Goal: Answer question/provide support

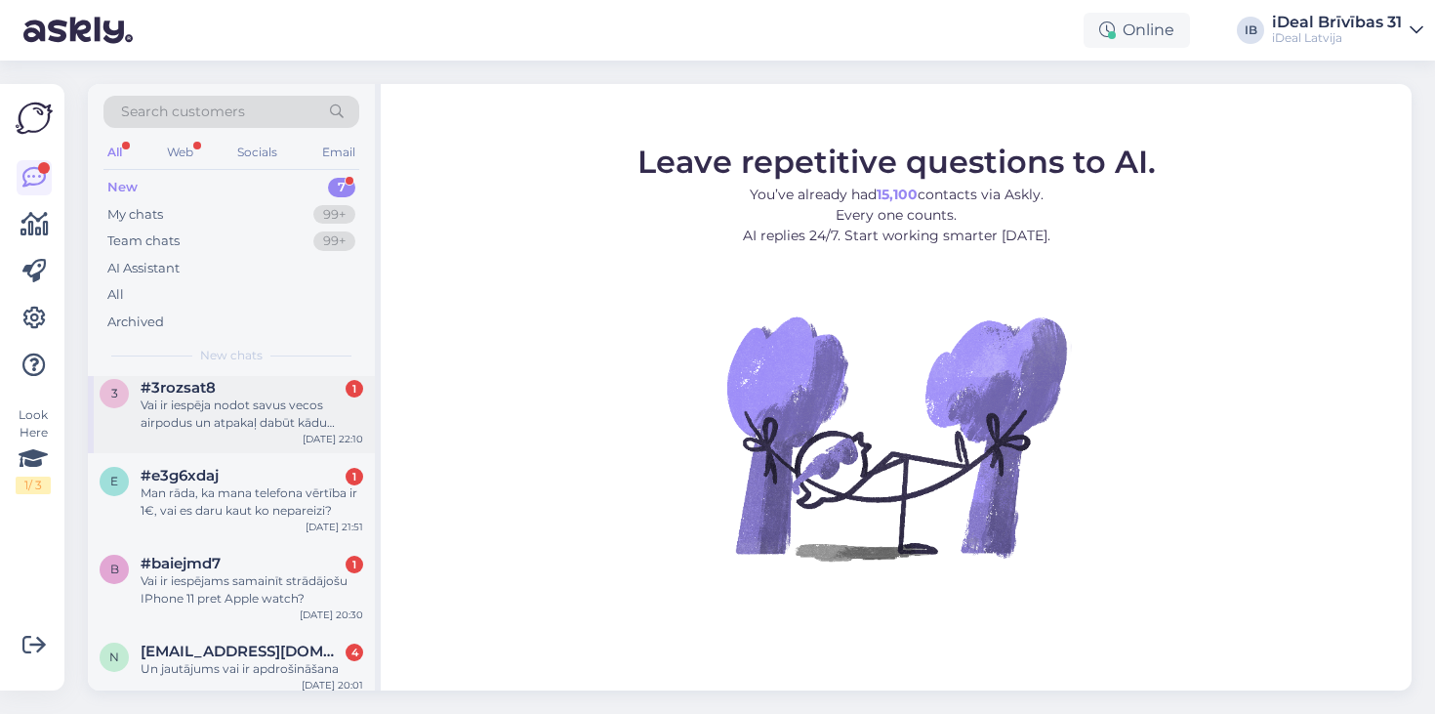
scroll to position [263, 0]
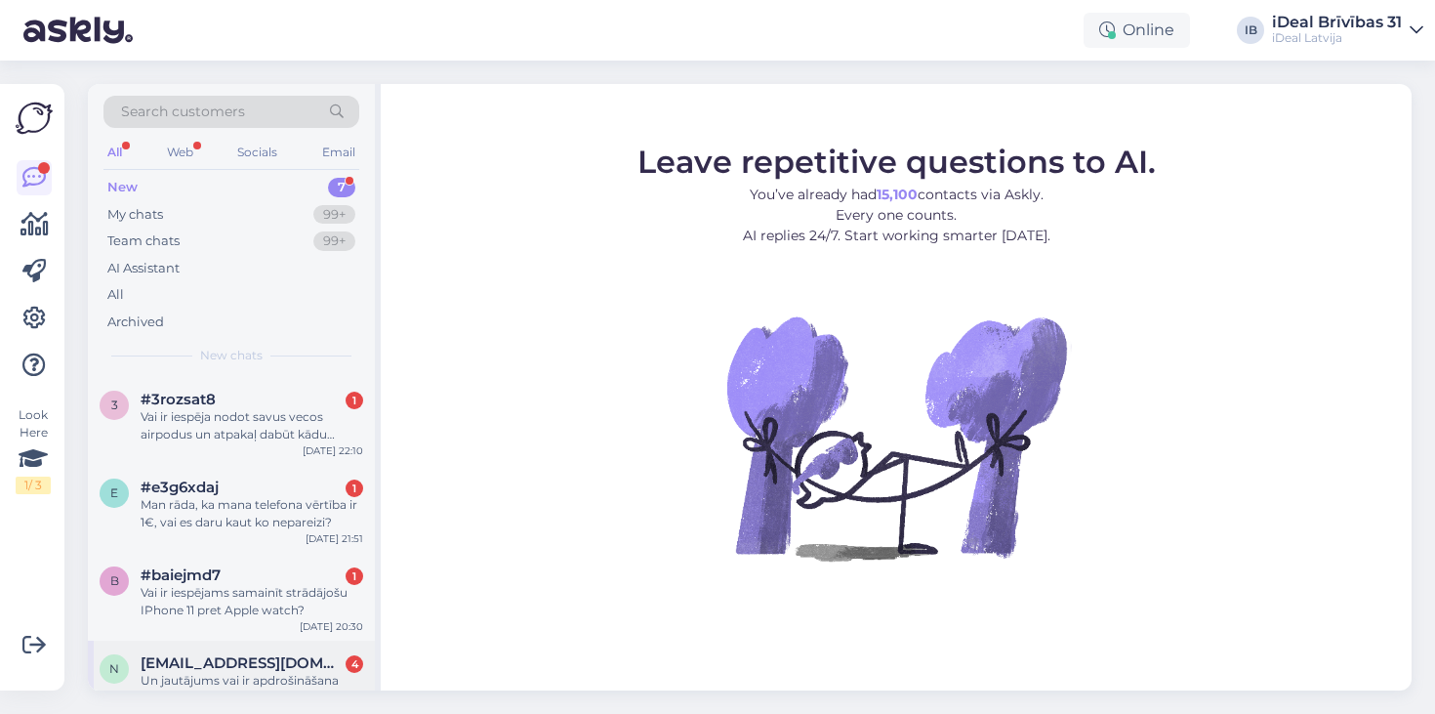
click at [251, 672] on div "Un jautājums vai ir apdrošināšana" at bounding box center [252, 681] width 223 height 18
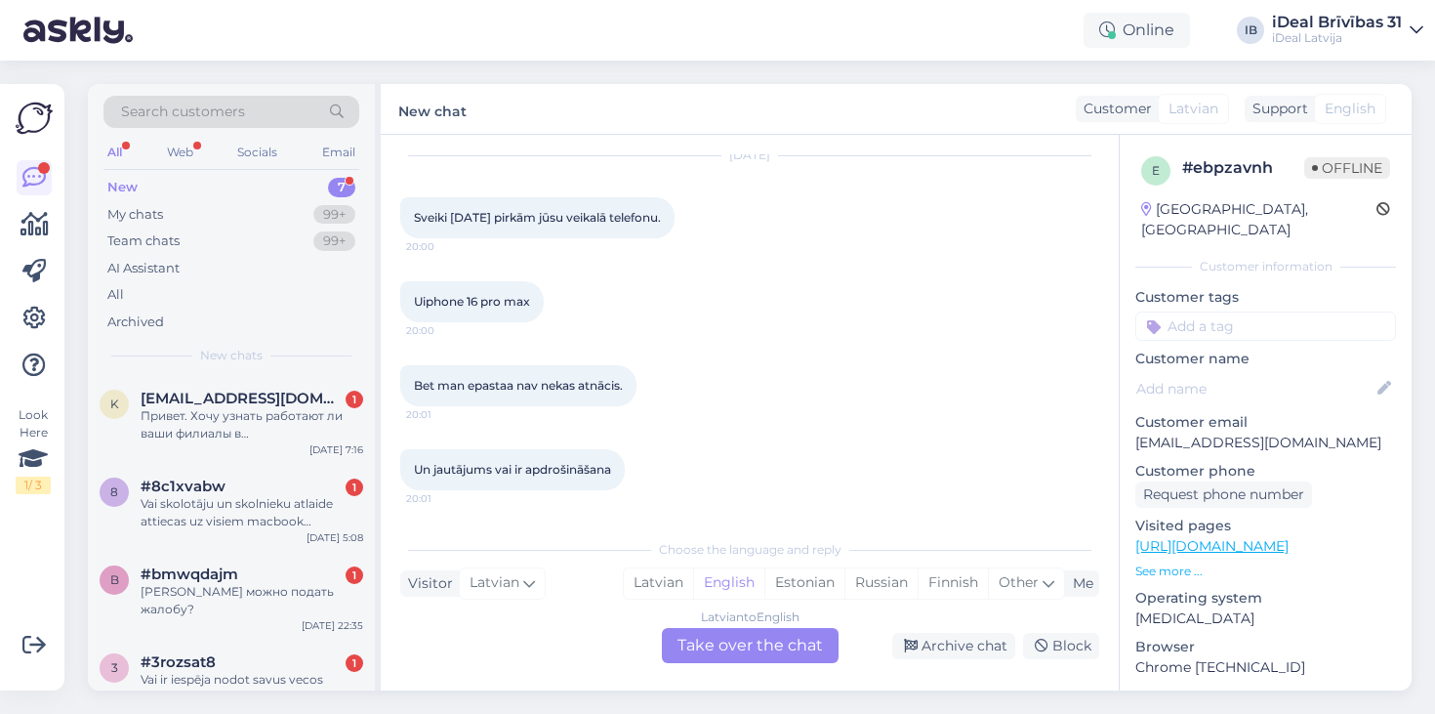
scroll to position [0, 0]
click at [263, 434] on div "Привет. Хочу узнать работают ли ваши филиалы в [GEOGRAPHIC_DATA]?" at bounding box center [252, 424] width 223 height 35
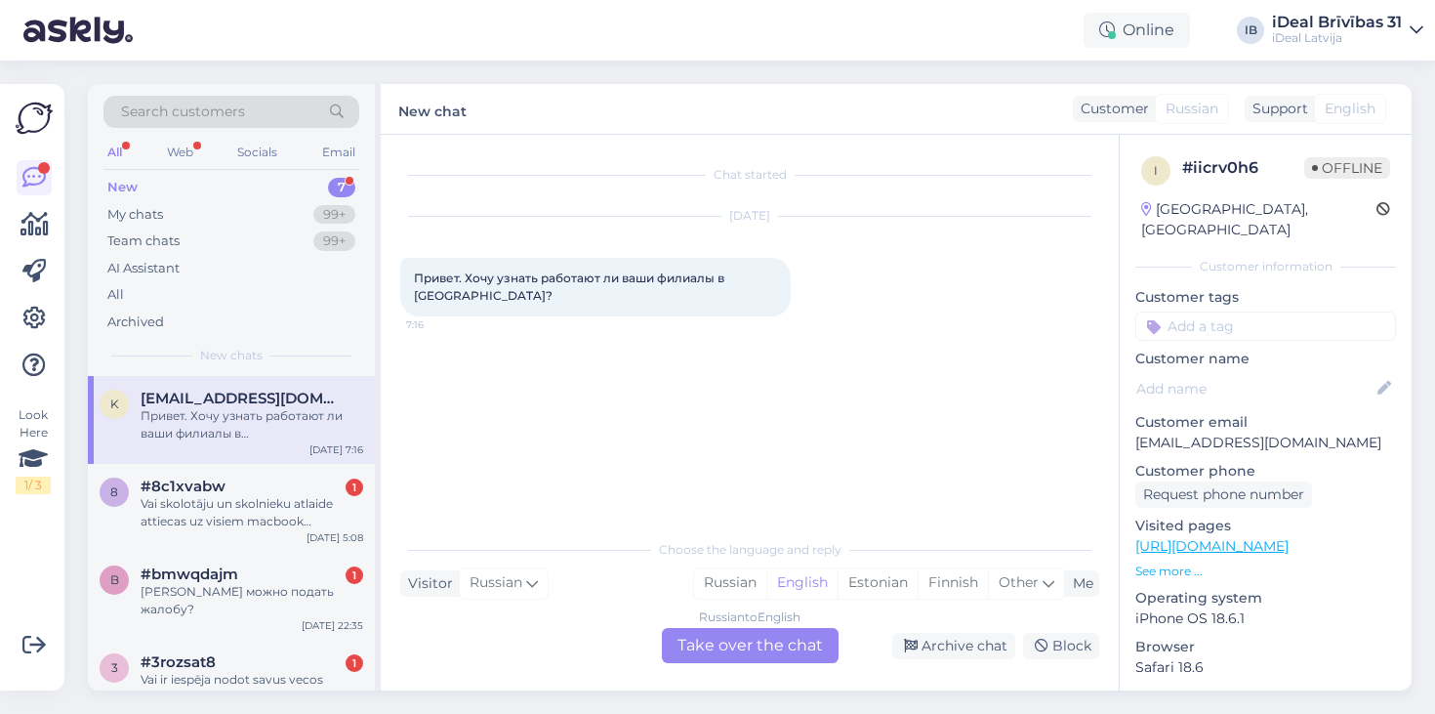
click at [767, 661] on div "Russian to English Take over the chat" at bounding box center [750, 645] width 177 height 35
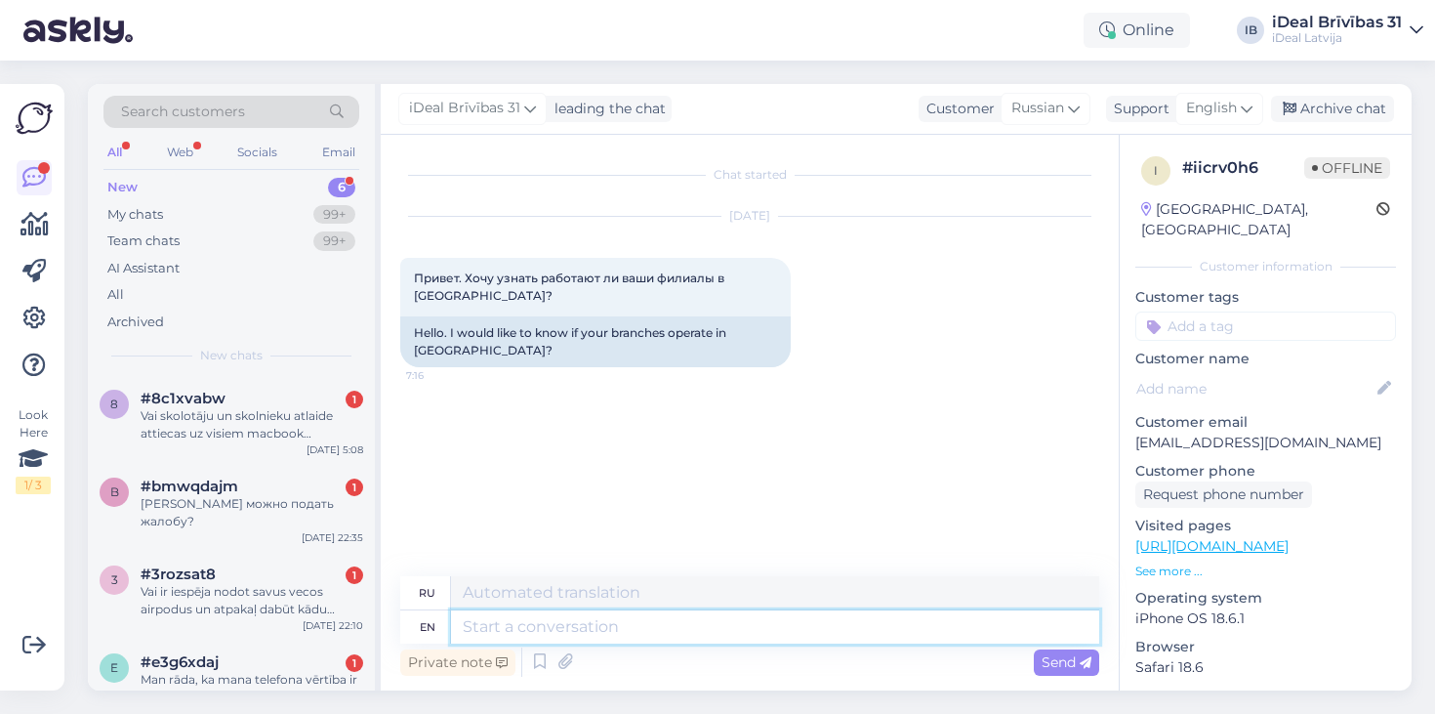
click at [621, 618] on textarea at bounding box center [775, 626] width 648 height 33
type textarea "sVEIKI"
type textarea "сВЕЙКИ"
type textarea "s"
type textarea "Sveiki"
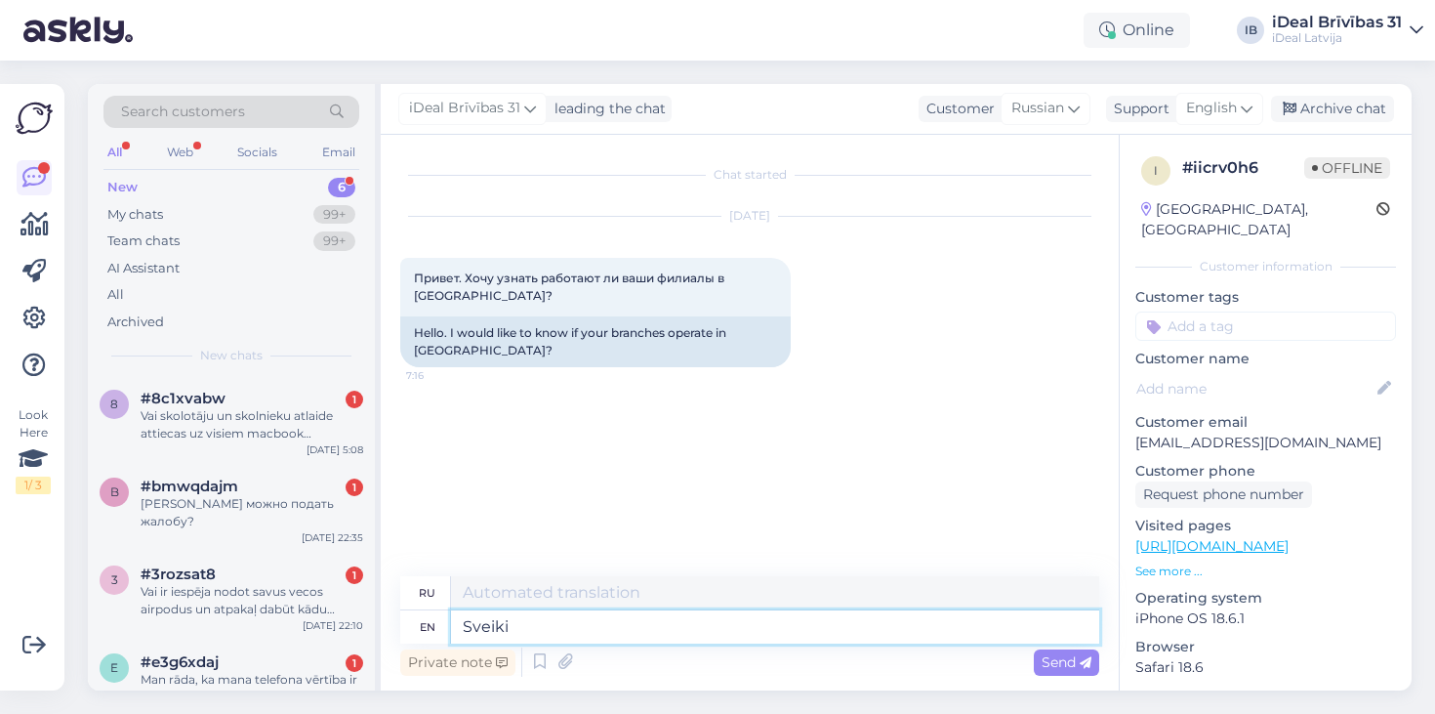
type textarea "Свейки"
type textarea "Sveiki !"
type textarea "Sveiki ! j"
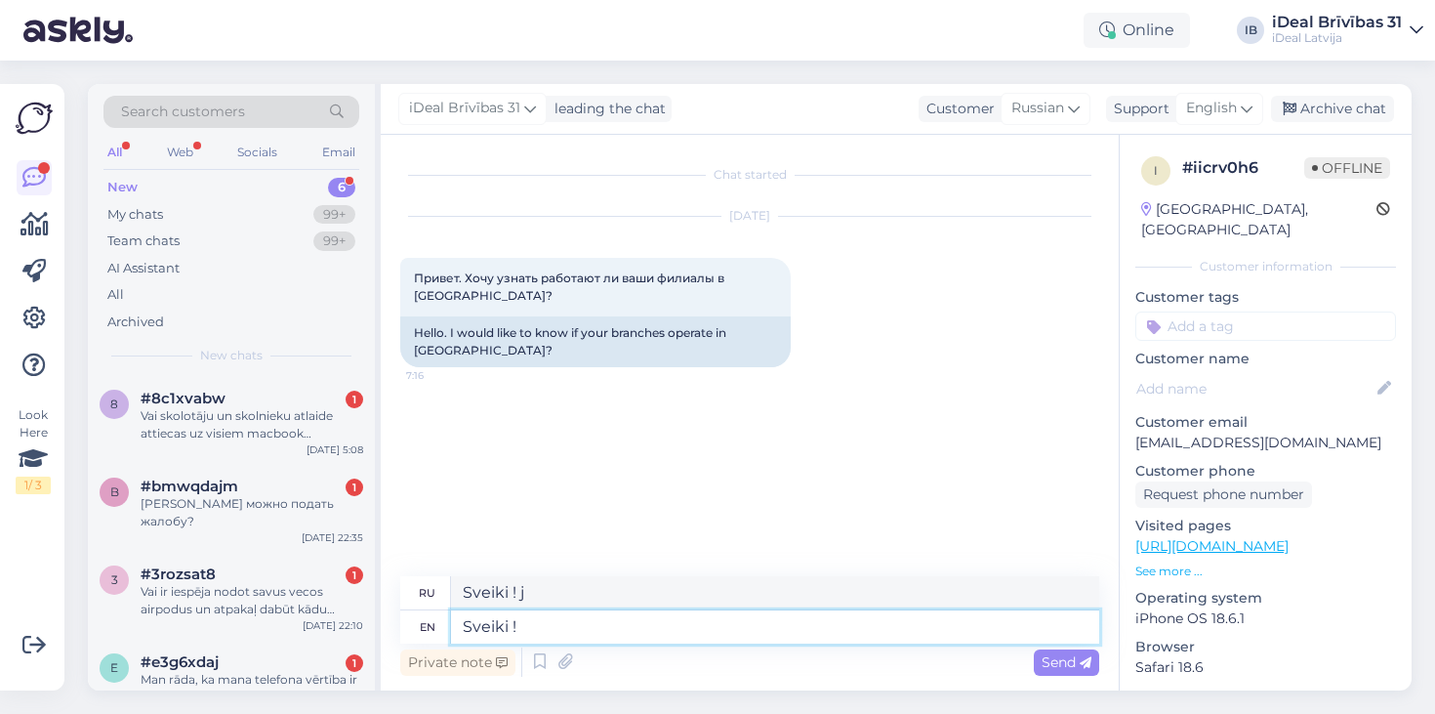
type textarea "Sveiki ! J"
type textarea "Sveiki !"
type textarea "Sveiki ! Jā"
type textarea "Sveiki ! Jā Akrapole"
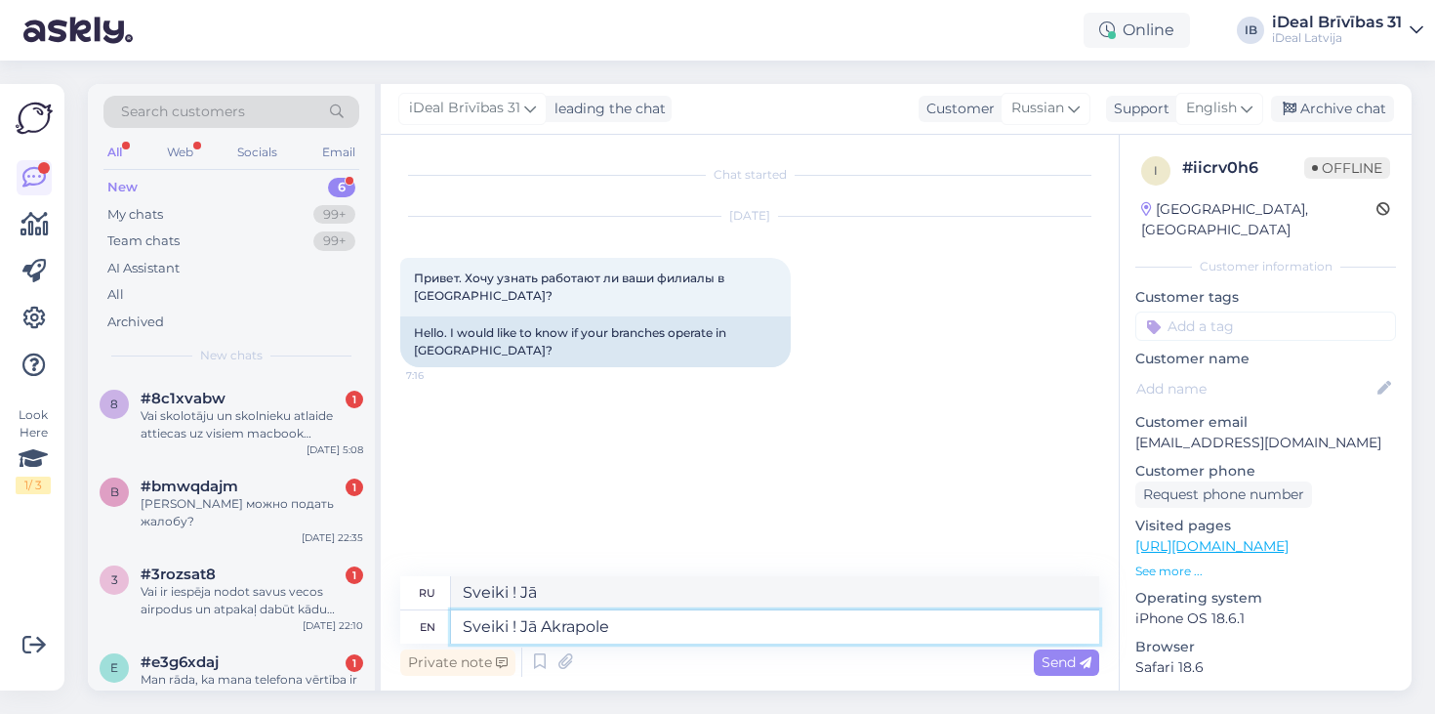
type textarea "Sveiki ! Jā Akrapole"
type textarea "Sveiki ! Jā Akrapole strā"
type textarea "Sveiki ! Jā Akrapole strādā a"
type textarea "[PERSON_NAME]! Я [GEOGRAPHIC_DATA]"
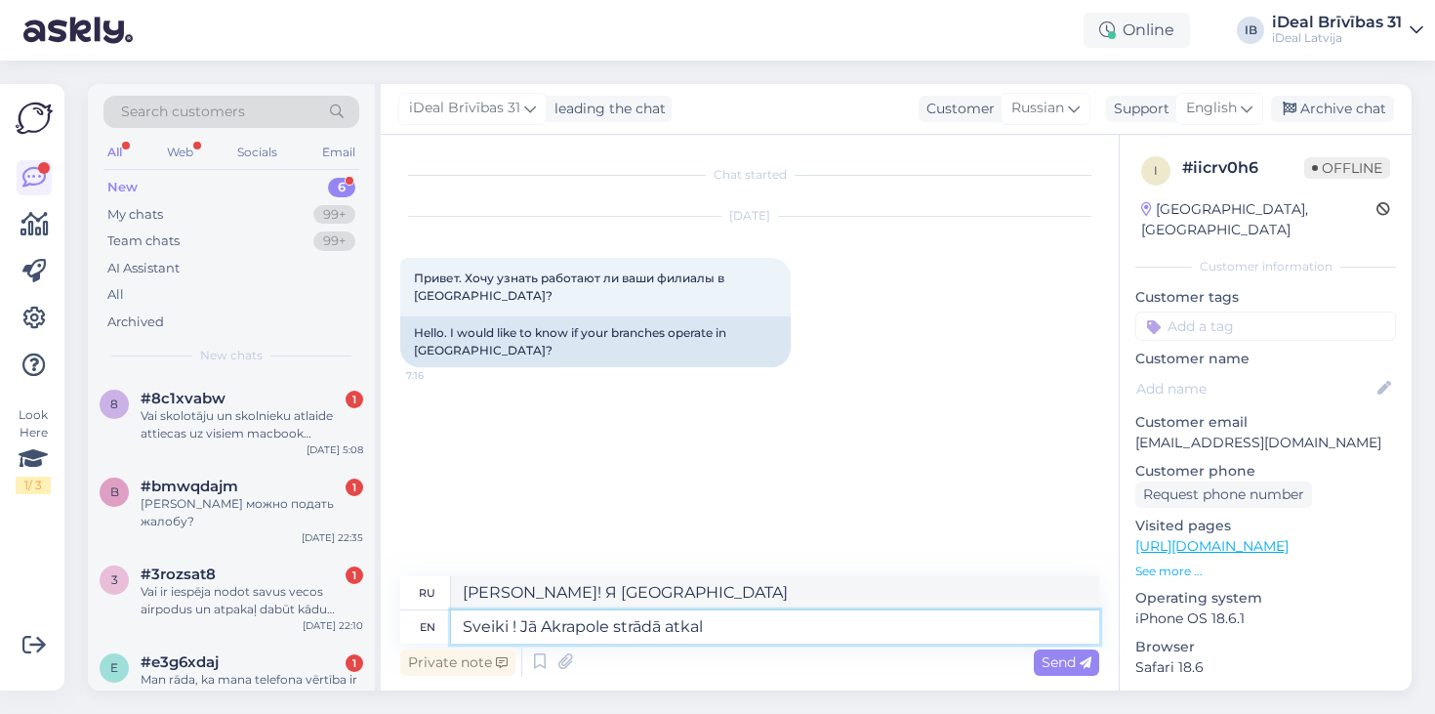
type textarea "Sveiki ! Jā Akrapole strādā atkal n"
type textarea "[PERSON_NAME]! Я Акрапольская дорога"
type textarea "Sveiki ! Jā Akrapole strādā atkal no"
type textarea "[PERSON_NAME]! Jā Akrapole strada atkal no"
type textarea "Sveiki ! Jā Akrapole strādā atkal no 8.08."
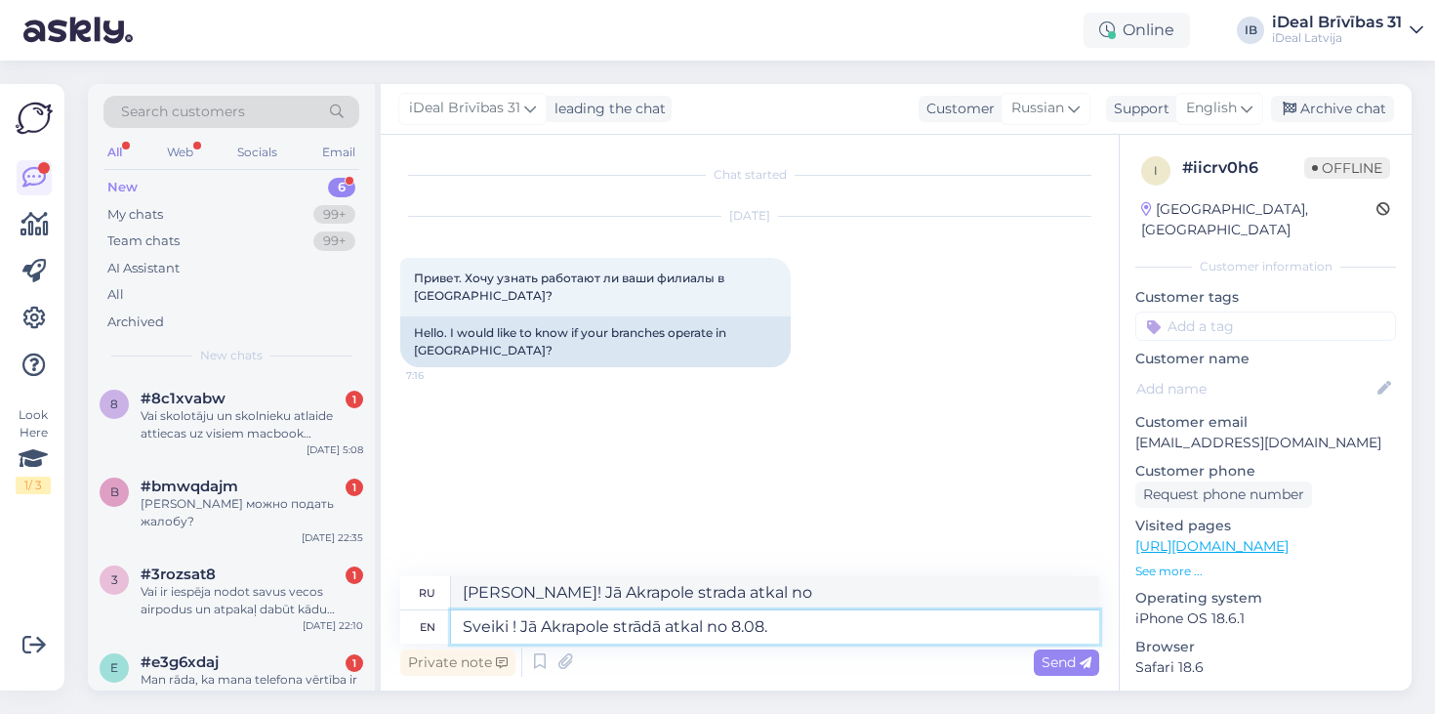
type textarea "[PERSON_NAME]! Jā Akrapole strada atkal no 8.08"
type textarea "Sveiki ! Jā Akrapole strādā atkal no [DATE]"
type textarea "[PERSON_NAME]! Jā Akrapole strada atkal no [DATE]"
type textarea "Sveiki ! Jā Akrapole strādā atkal no [DATE] ."
type textarea "[PERSON_NAME]! Jā Akrapole strada atkal no [DATE] ."
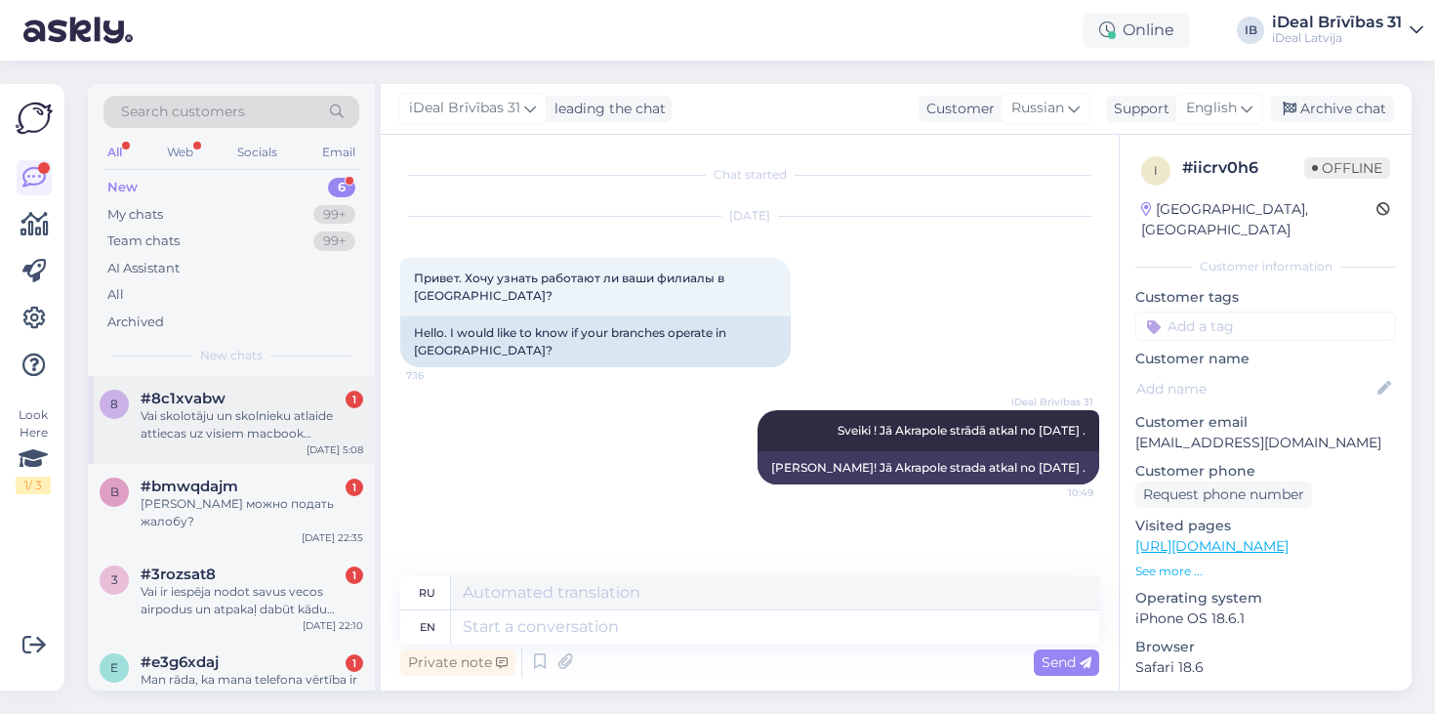
click at [210, 390] on span "#8c1xvabw" at bounding box center [183, 399] width 85 height 18
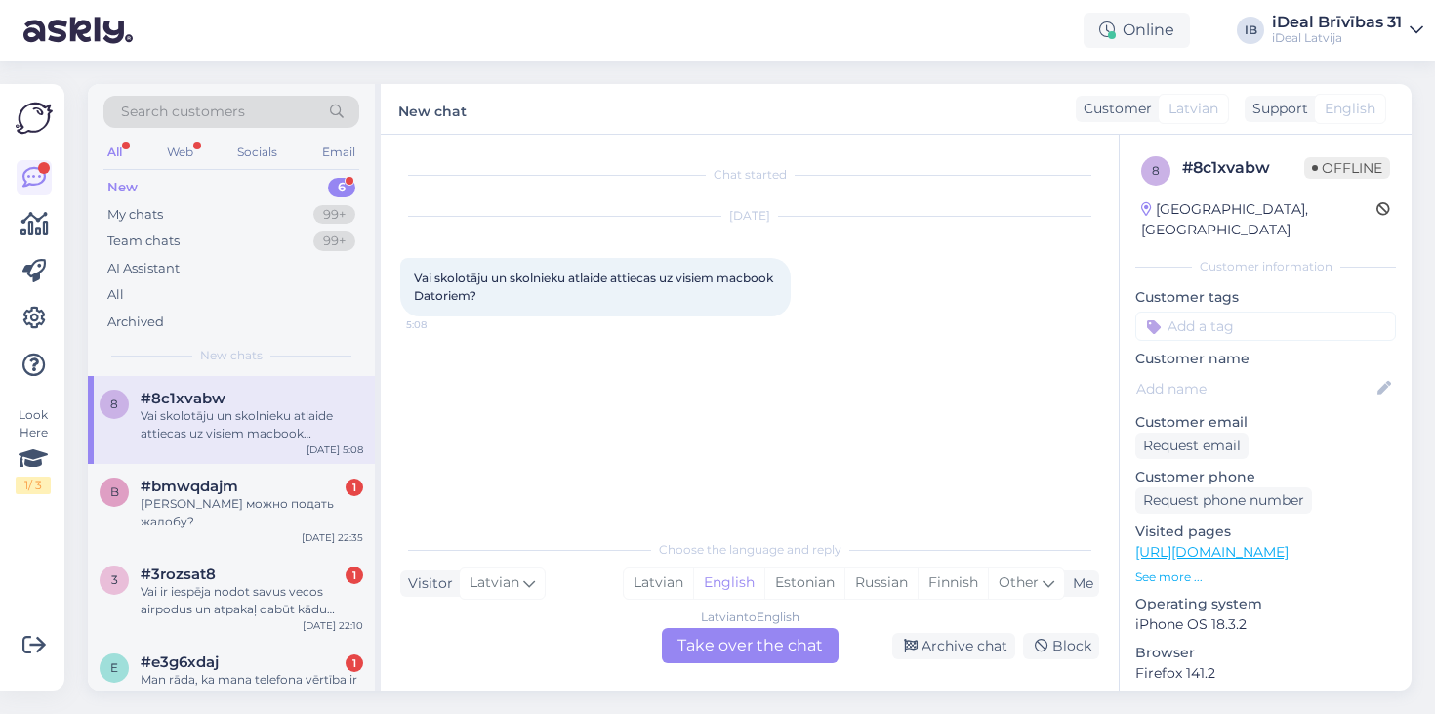
click at [748, 646] on div "Latvian to English Take over the chat" at bounding box center [750, 645] width 177 height 35
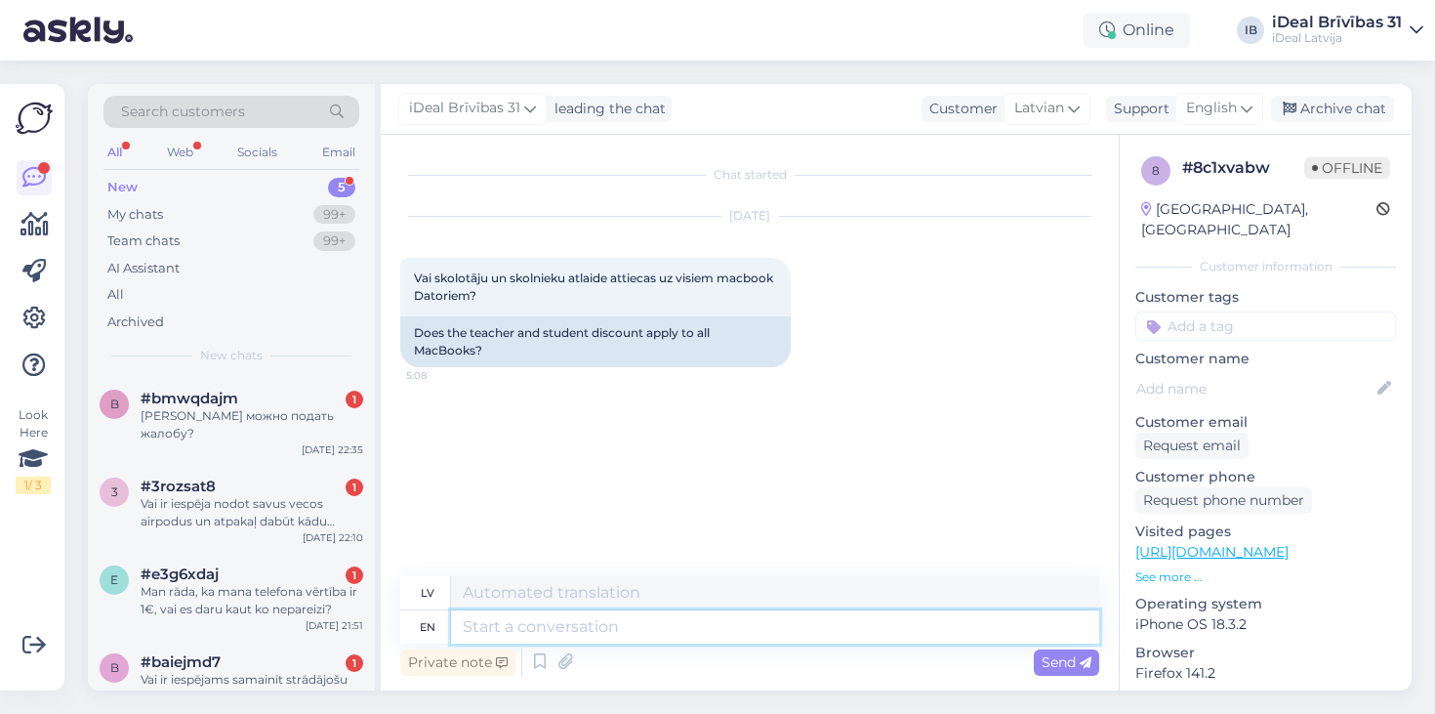
click at [550, 623] on textarea at bounding box center [775, 626] width 648 height 33
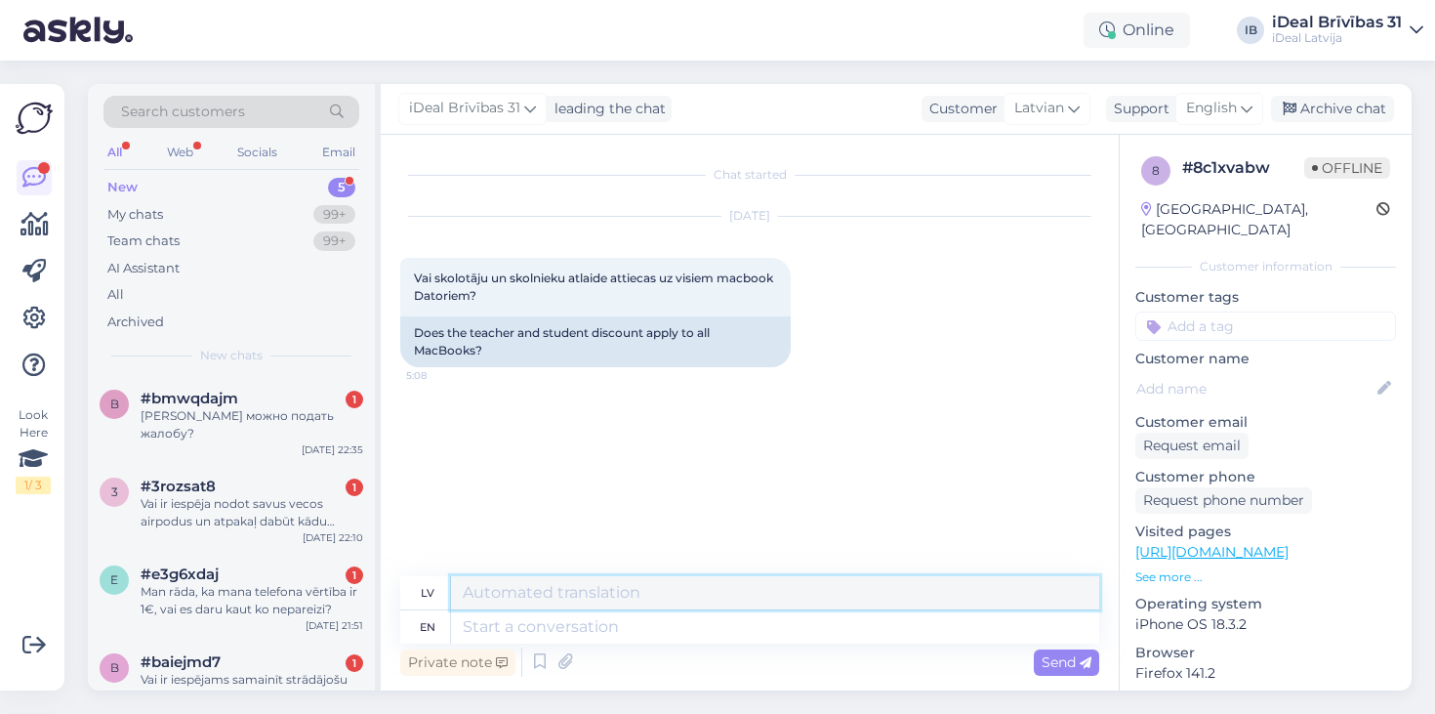
click at [507, 587] on textarea at bounding box center [775, 592] width 648 height 33
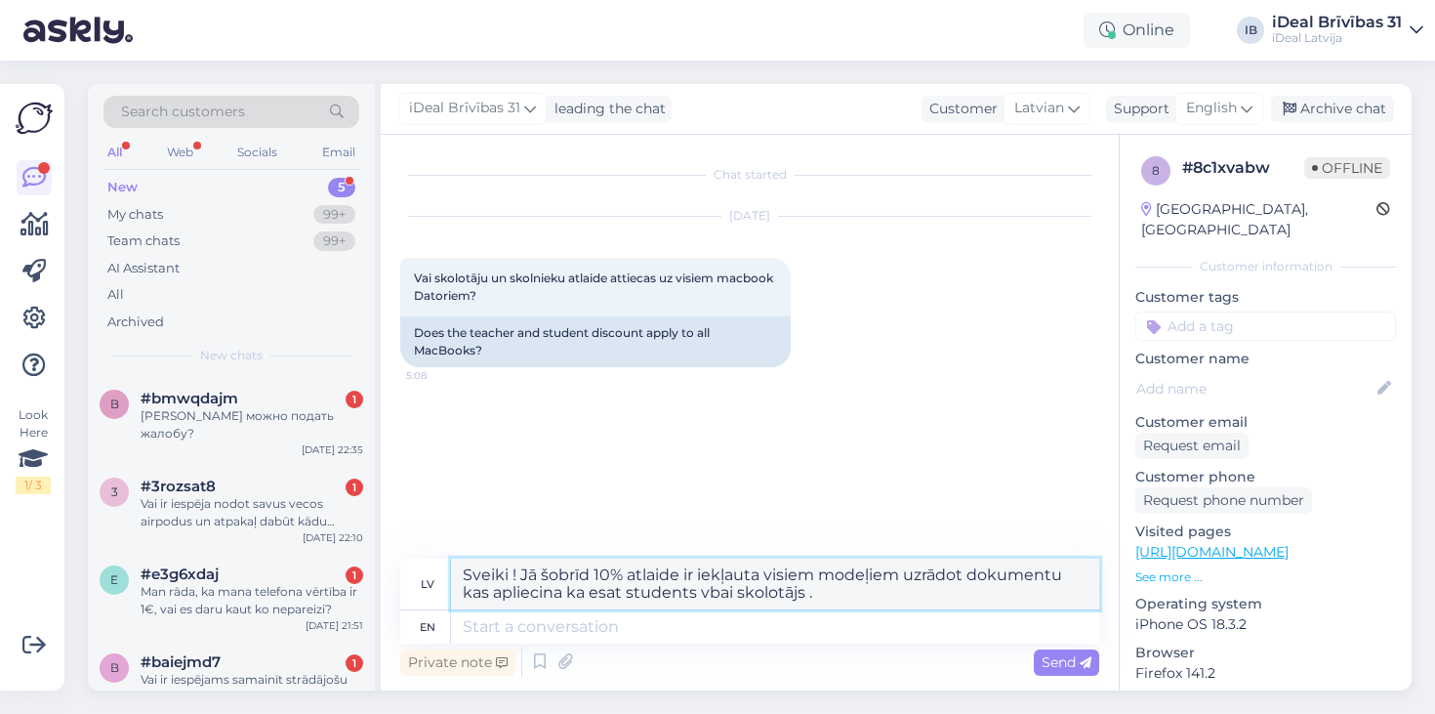
click at [731, 594] on textarea "Sveiki ! Jā šobrīd 10% atlaide ir iekļauta visiem modeļiem uzrādot dokumentu ka…" at bounding box center [775, 583] width 648 height 51
drag, startPoint x: 731, startPoint y: 594, endPoint x: 715, endPoint y: 595, distance: 16.6
click at [715, 595] on textarea "Sveiki ! Jā šobrīd 10% atlaide ir iekļauta visiem modeļiem uzrādot dokumentu ka…" at bounding box center [775, 583] width 648 height 51
click at [806, 594] on textarea "Sveiki ! Jā šobrīd 10% atlaide ir iekļauta visiem modeļiem uzrādot dokumentu ka…" at bounding box center [775, 583] width 648 height 51
type textarea "Sveiki ! Jā šobrīd 10% atlaide ir iekļauta visiem modeļiem uzrādot dokumentu ka…"
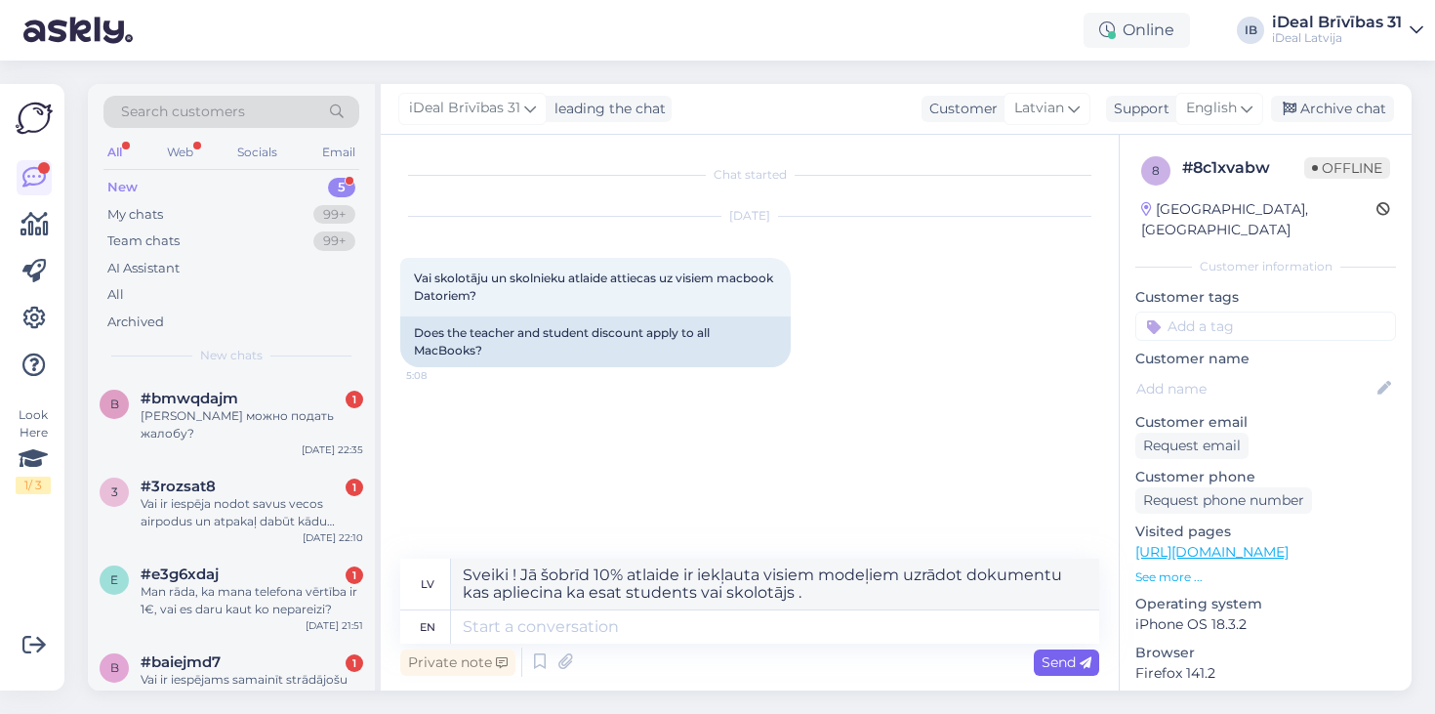
click at [1072, 666] on span "Send" at bounding box center [1067, 662] width 50 height 18
click at [811, 580] on textarea "Sveiki ! Jā šobrīd 10% atlaide ir iekļauta visiem modeļiem uzrādot dokumentu ka…" at bounding box center [775, 583] width 648 height 51
drag, startPoint x: 813, startPoint y: 596, endPoint x: 416, endPoint y: 526, distance: 403.5
click at [416, 526] on div "Chat started [DATE] Vai skolotāju un skolnieku atlaide attiecas uz visiem macbo…" at bounding box center [750, 412] width 738 height 555
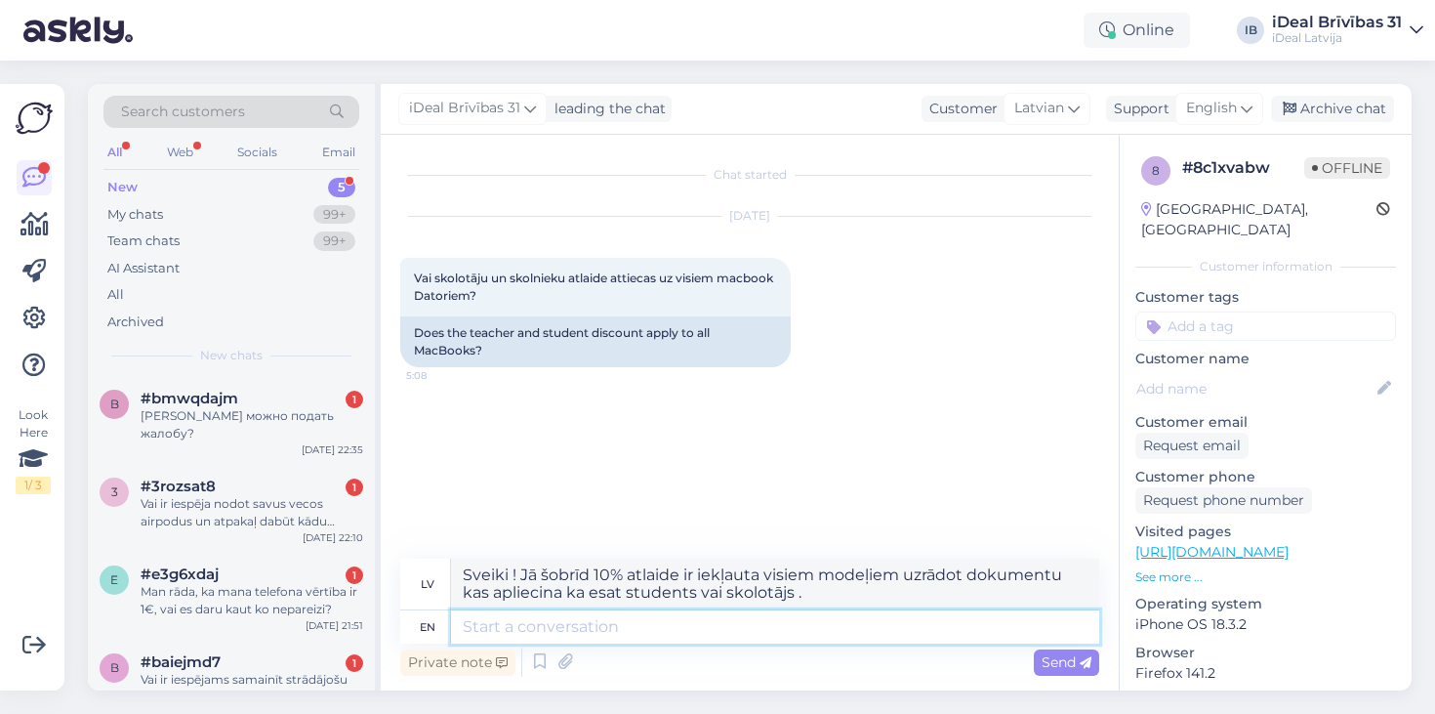
click at [483, 625] on textarea at bounding box center [775, 626] width 648 height 33
paste textarea "Sveiki ! Jā šobrīd 10% atlaide ir iekļauta visiem modeļiem uzrādot dokumentu ka…"
type textarea "Sveiki ! Jā šobrīd 10% atlaide ir iekļauta visiem modeļiem uzrādot dokumentu ka…"
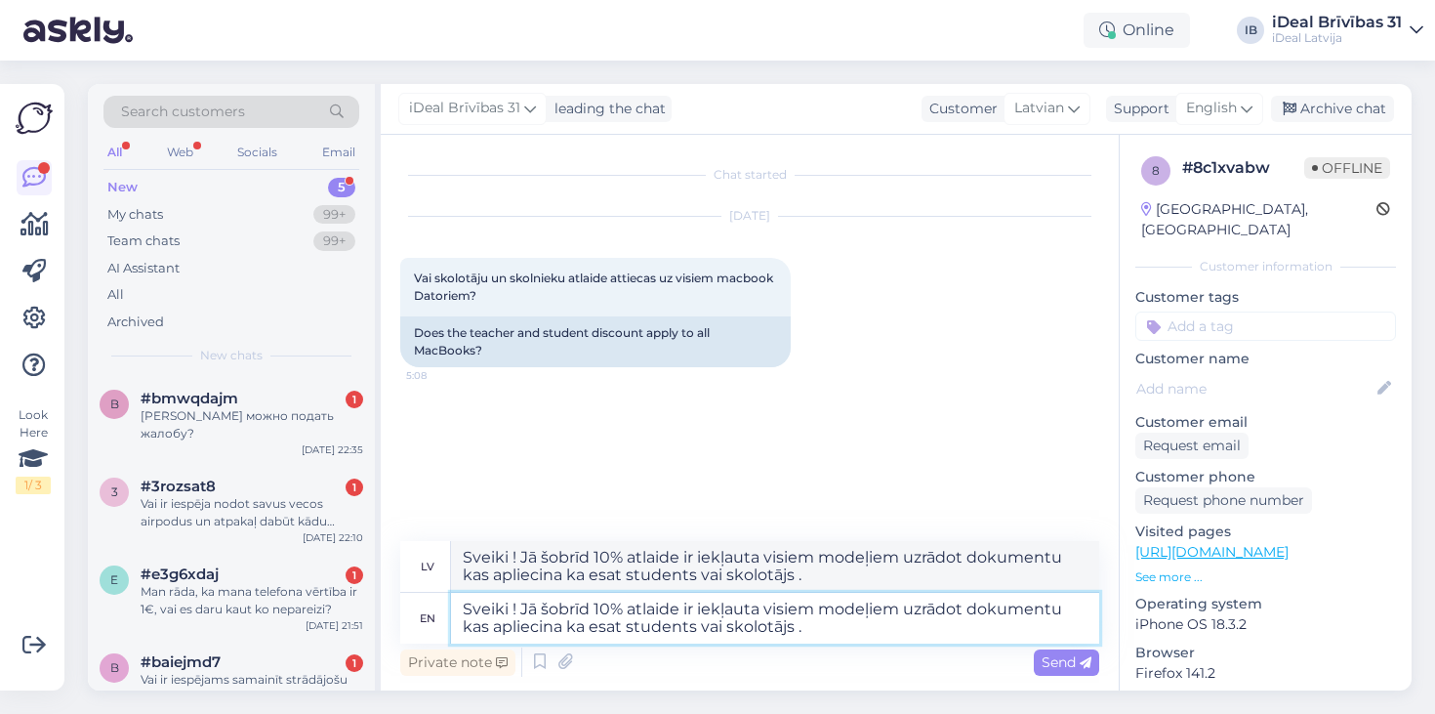
type textarea "Sveiki! Jā šobrīd 10% atlaide ir iekļauta visiem modeļiem uzrādot dokumentu kas…"
type textarea "Sveiki ! Jā šobrīd 10% atlaide ir iekļauta visiem modeļiem uzrādot dokumentu ka…"
click at [1052, 672] on div "Send" at bounding box center [1066, 662] width 65 height 26
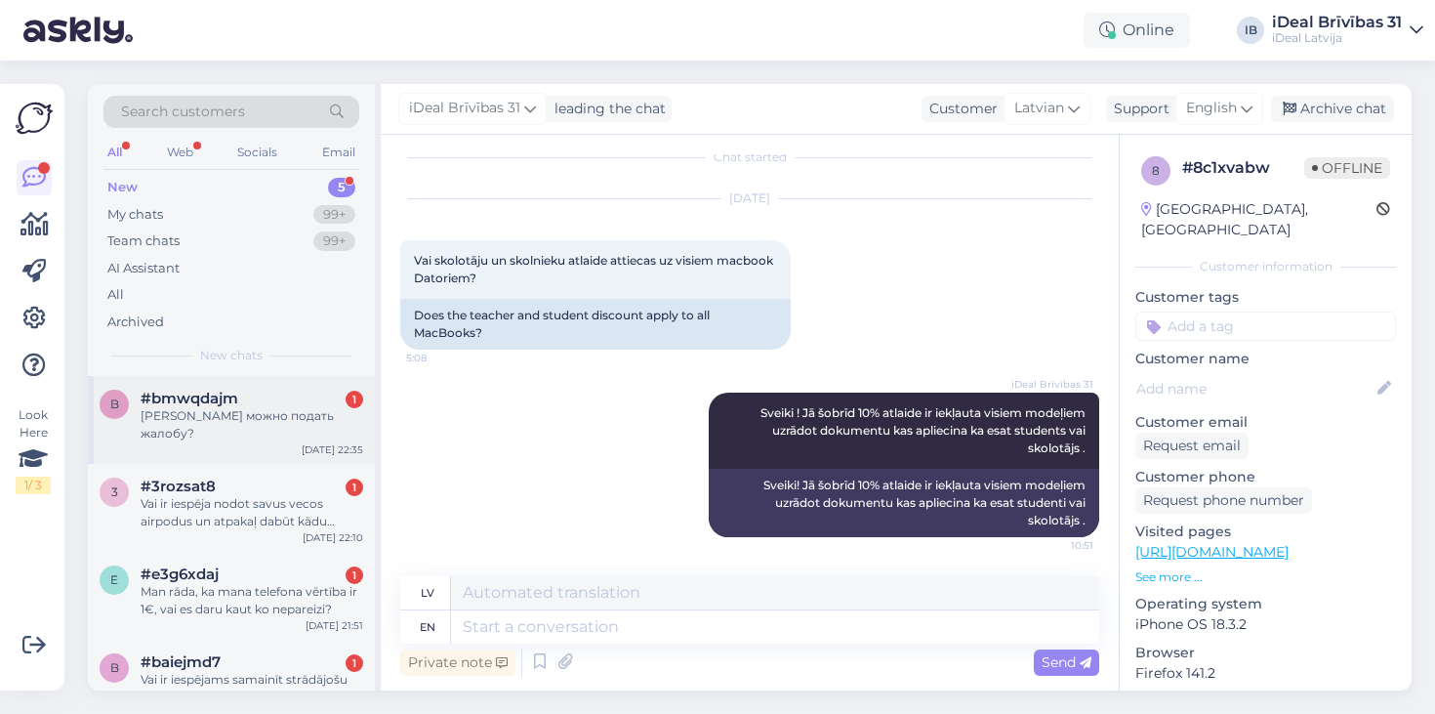
click at [231, 394] on span "#bmwqdajm" at bounding box center [190, 399] width 98 height 18
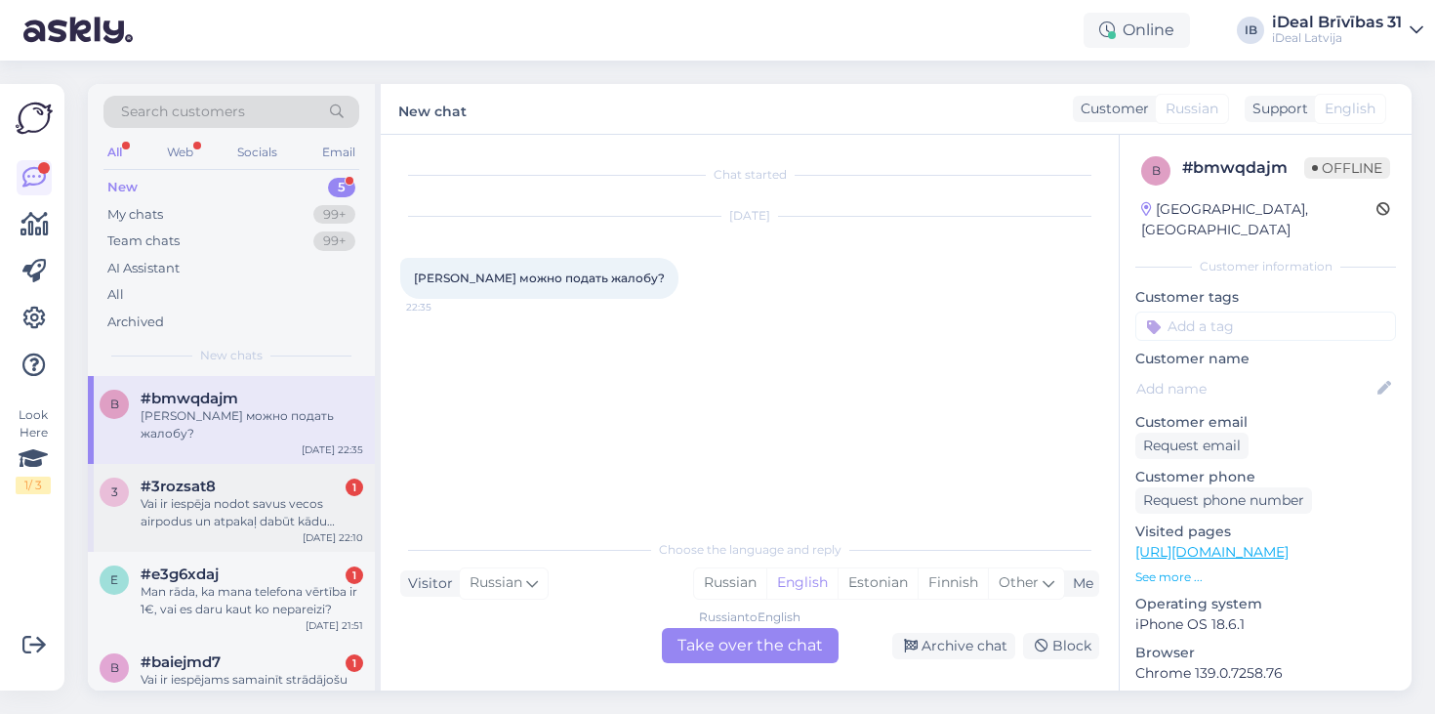
click at [252, 477] on div "#3rozsat8 1" at bounding box center [252, 486] width 223 height 18
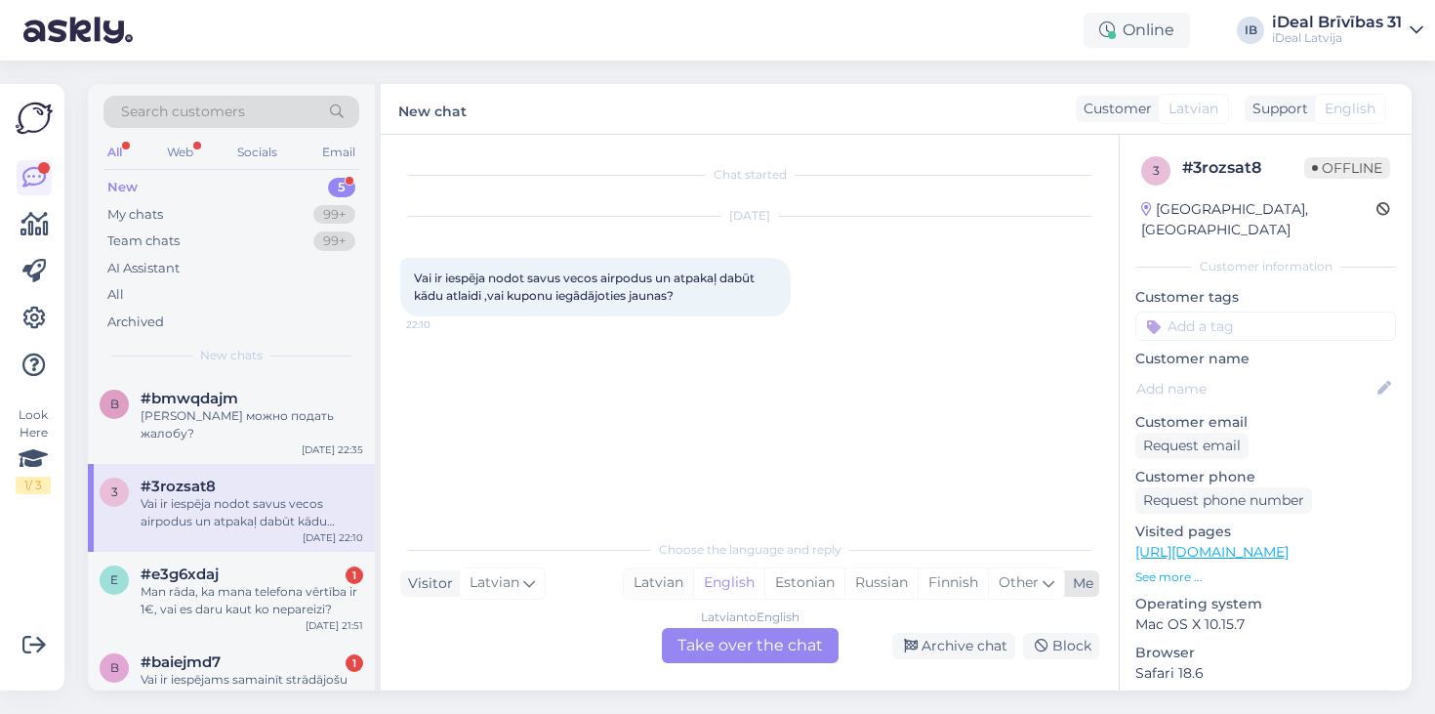
click at [662, 589] on div "Latvian" at bounding box center [658, 582] width 69 height 29
click at [723, 656] on div "Latvian to Latvian Take over the chat" at bounding box center [750, 645] width 177 height 35
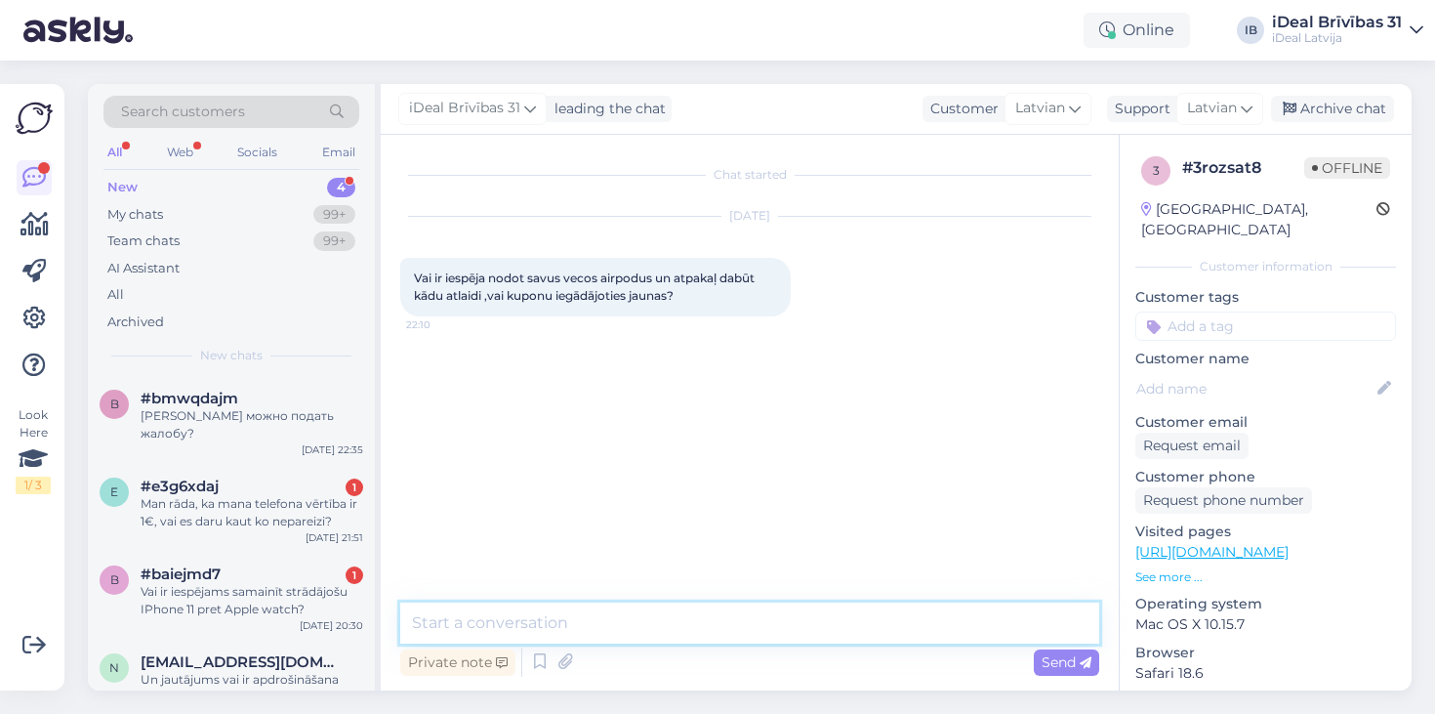
click at [595, 616] on textarea at bounding box center [749, 622] width 699 height 41
type textarea "Sveiki! Jā protams !"
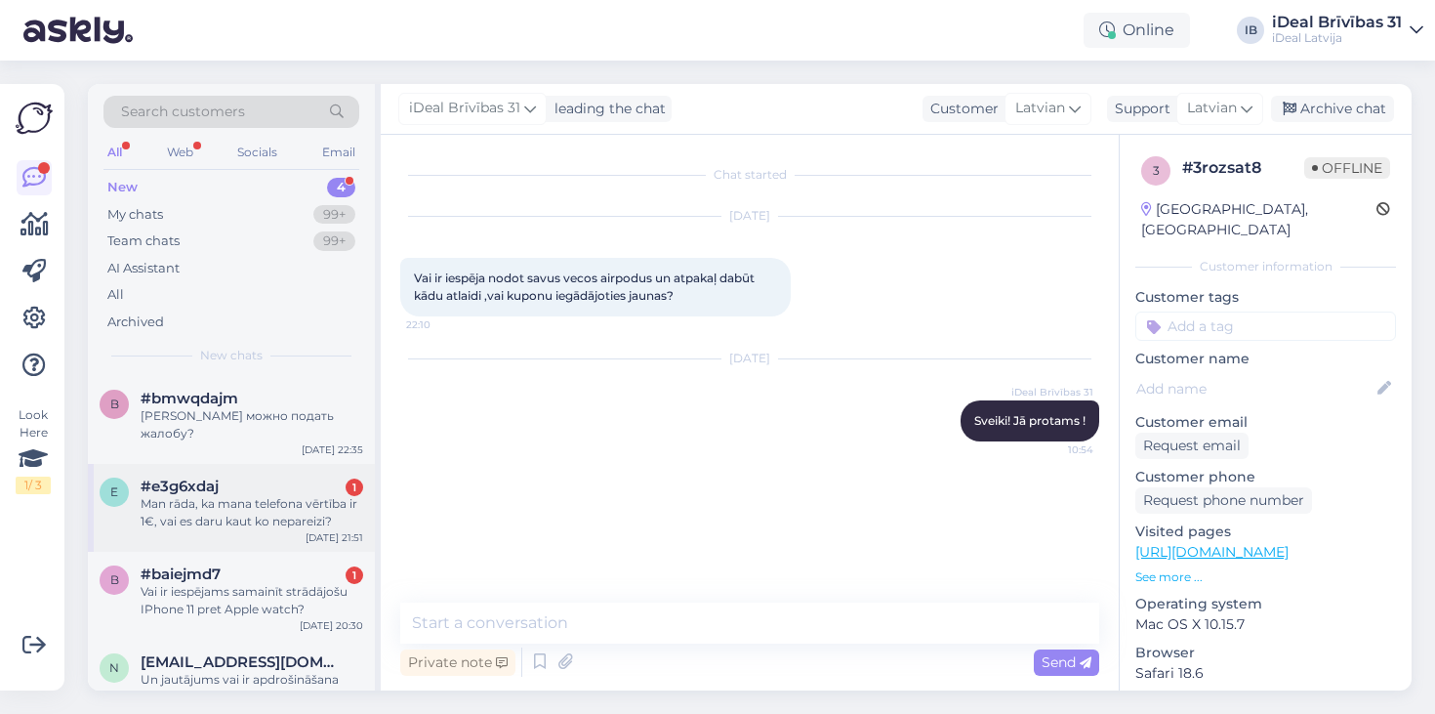
click at [251, 495] on div "Man rāda, ka mana telefona vērtība ir 1€, vai es daru kaut ko nepareizi?" at bounding box center [252, 512] width 223 height 35
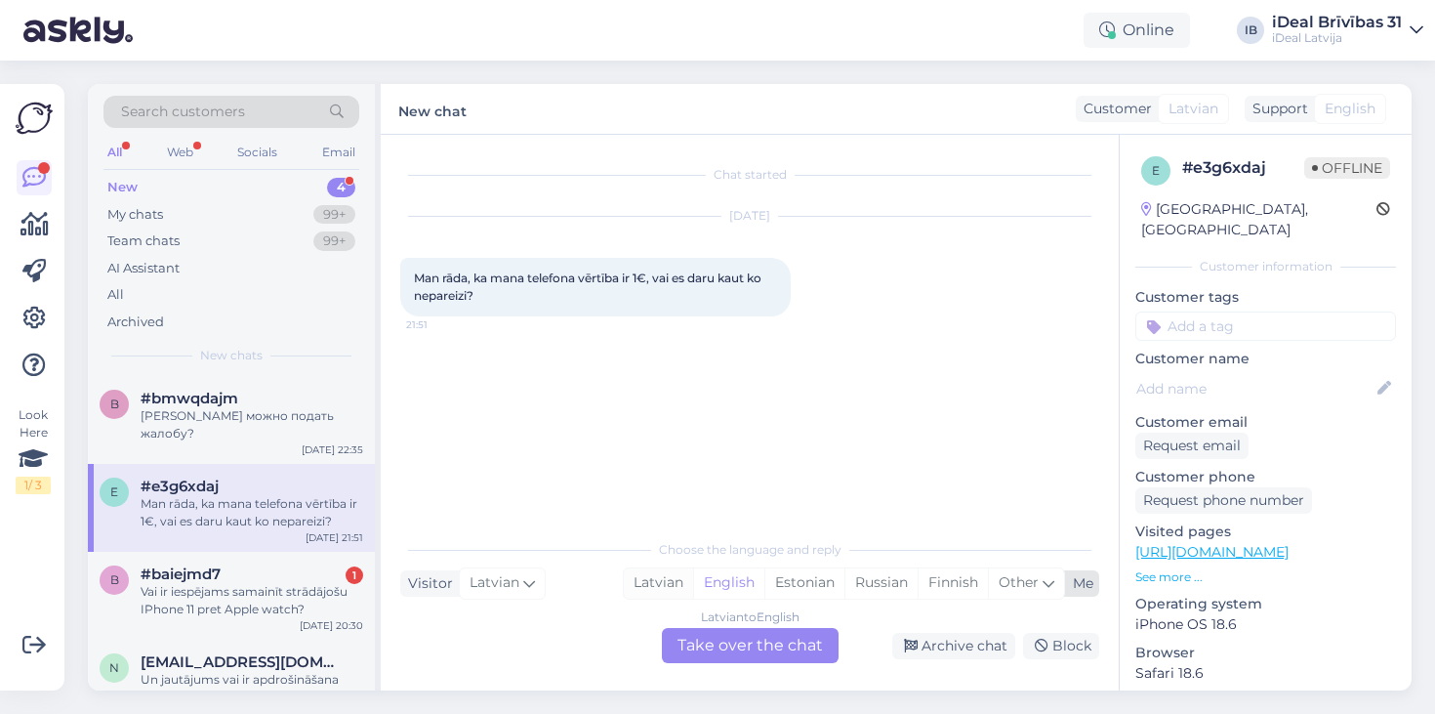
click at [642, 578] on div "Latvian" at bounding box center [658, 582] width 69 height 29
click at [699, 659] on div "Latvian to Latvian Take over the chat" at bounding box center [750, 645] width 177 height 35
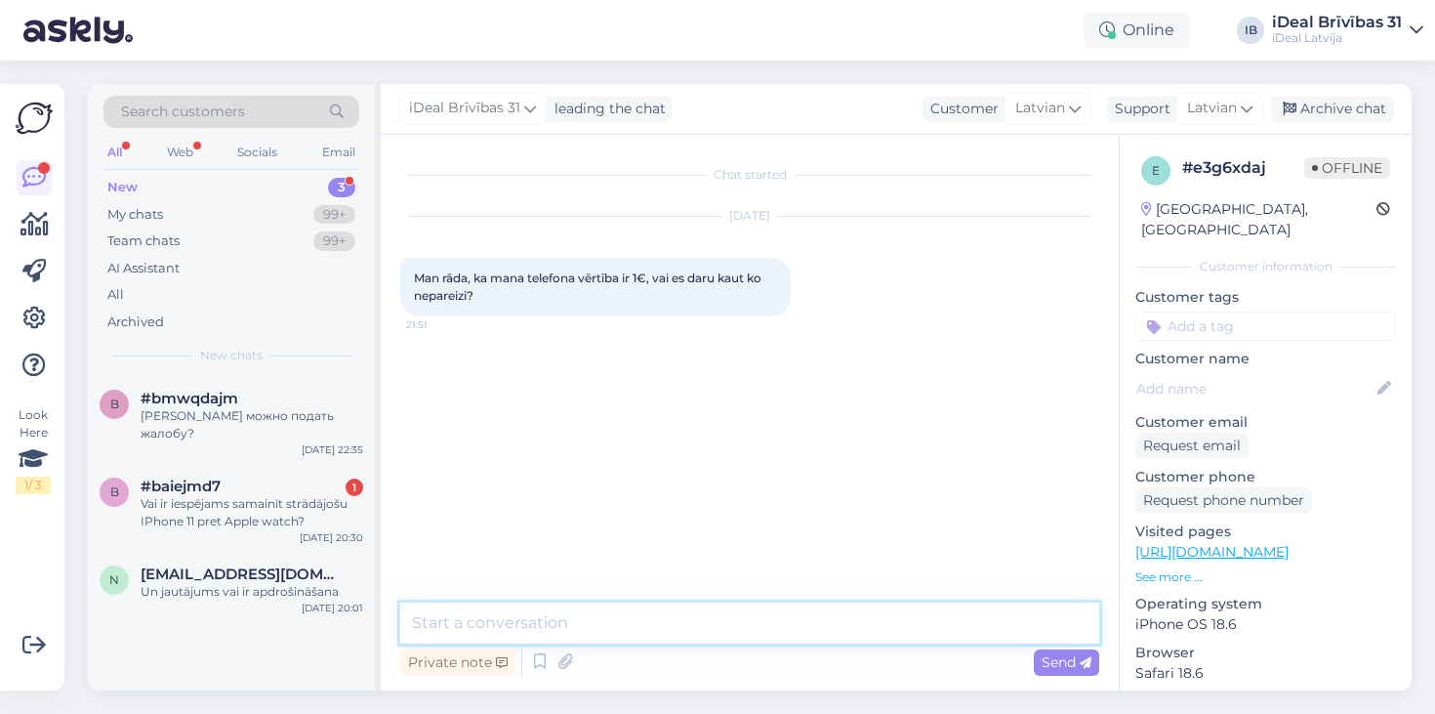
click at [641, 623] on textarea at bounding box center [749, 622] width 699 height 41
type textarea "Kāds modelis jums ir ?"
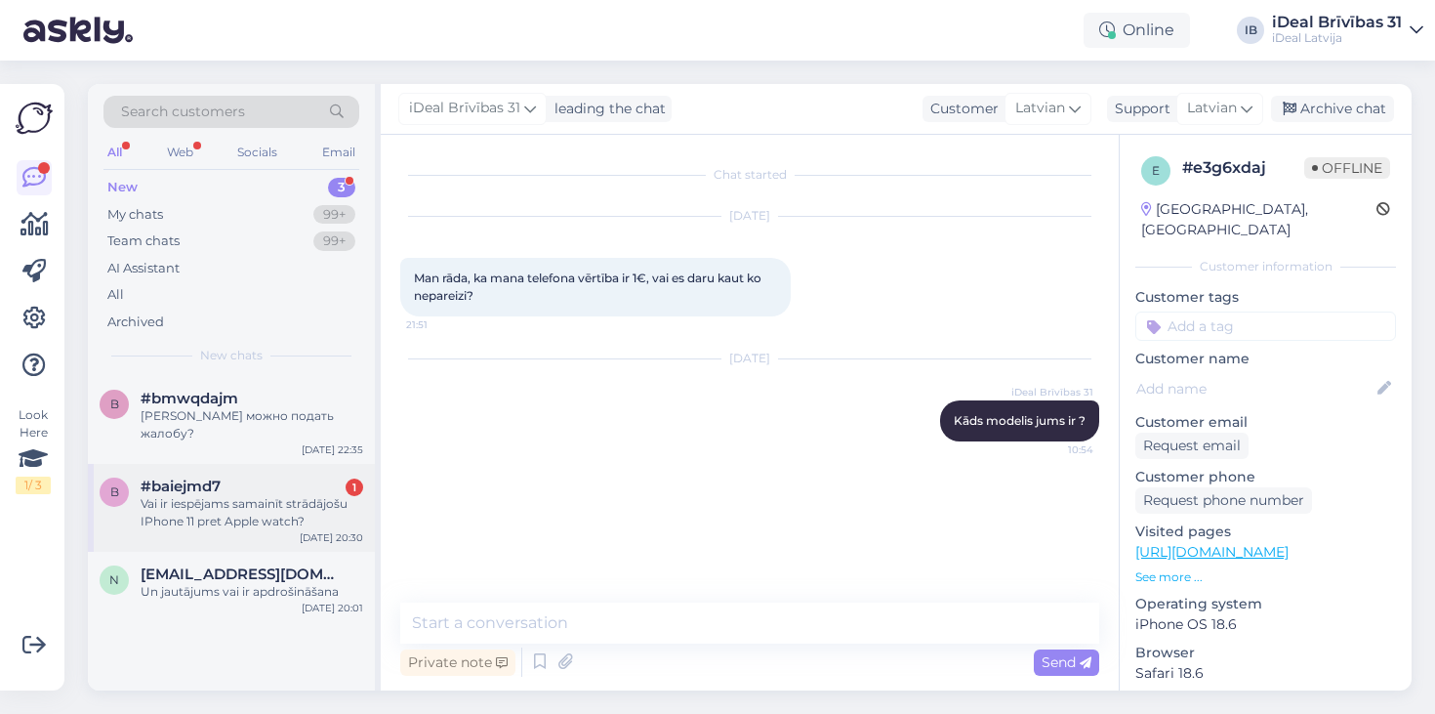
click at [289, 464] on div "b #baiejmd7 1 Vai ir iespējams samainīt strādājošu IPhone 11 pret Apple watch? …" at bounding box center [231, 508] width 287 height 88
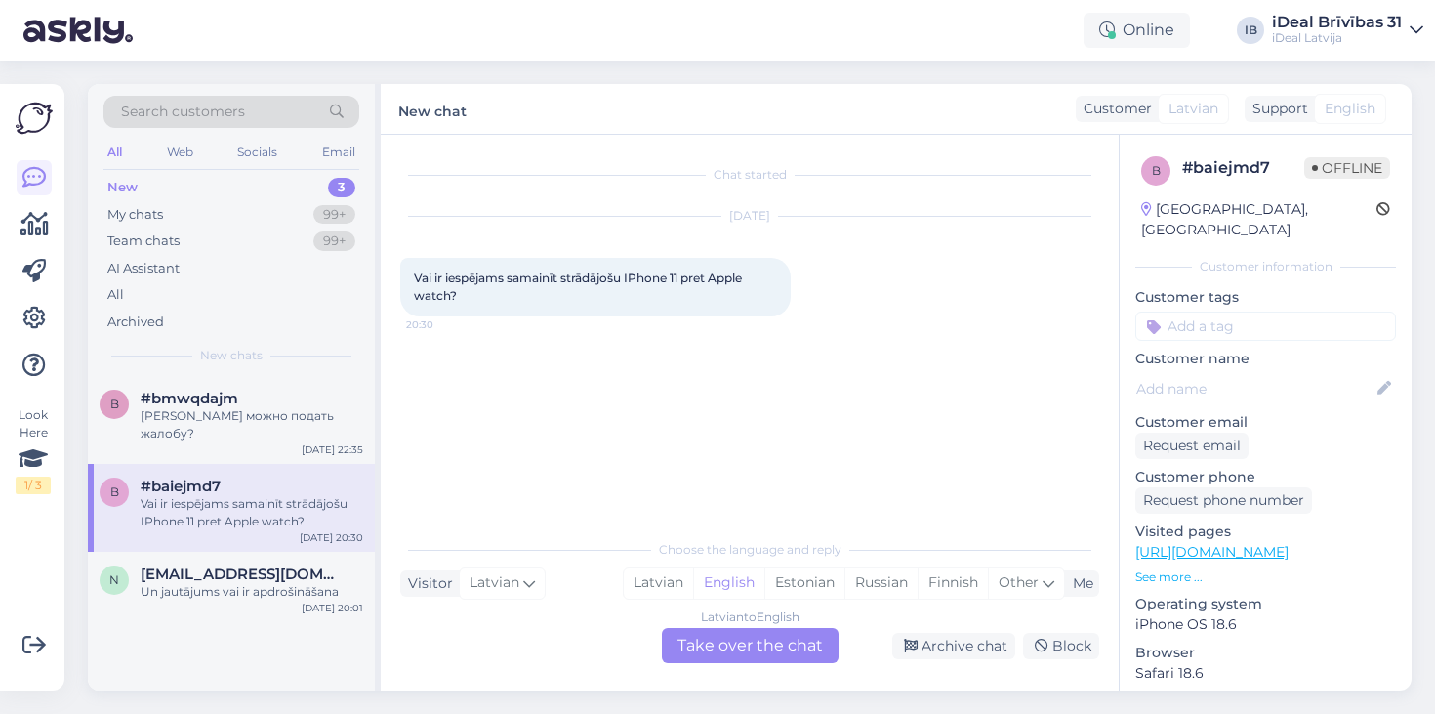
click at [279, 499] on div "Vai ir iespējams samainīt strādājošu IPhone 11 pret Apple watch?" at bounding box center [252, 512] width 223 height 35
click at [101, 612] on div "b #bmwqdajm Куда можно подать жалобу? [DATE] 22:35 b #baiejmd7 Vai ir iespējams…" at bounding box center [231, 533] width 287 height 314
click at [862, 709] on div "Search customers All Web Socials Email New 3 My chats 99+ Team chats 99+ AI Ass…" at bounding box center [755, 387] width 1359 height 653
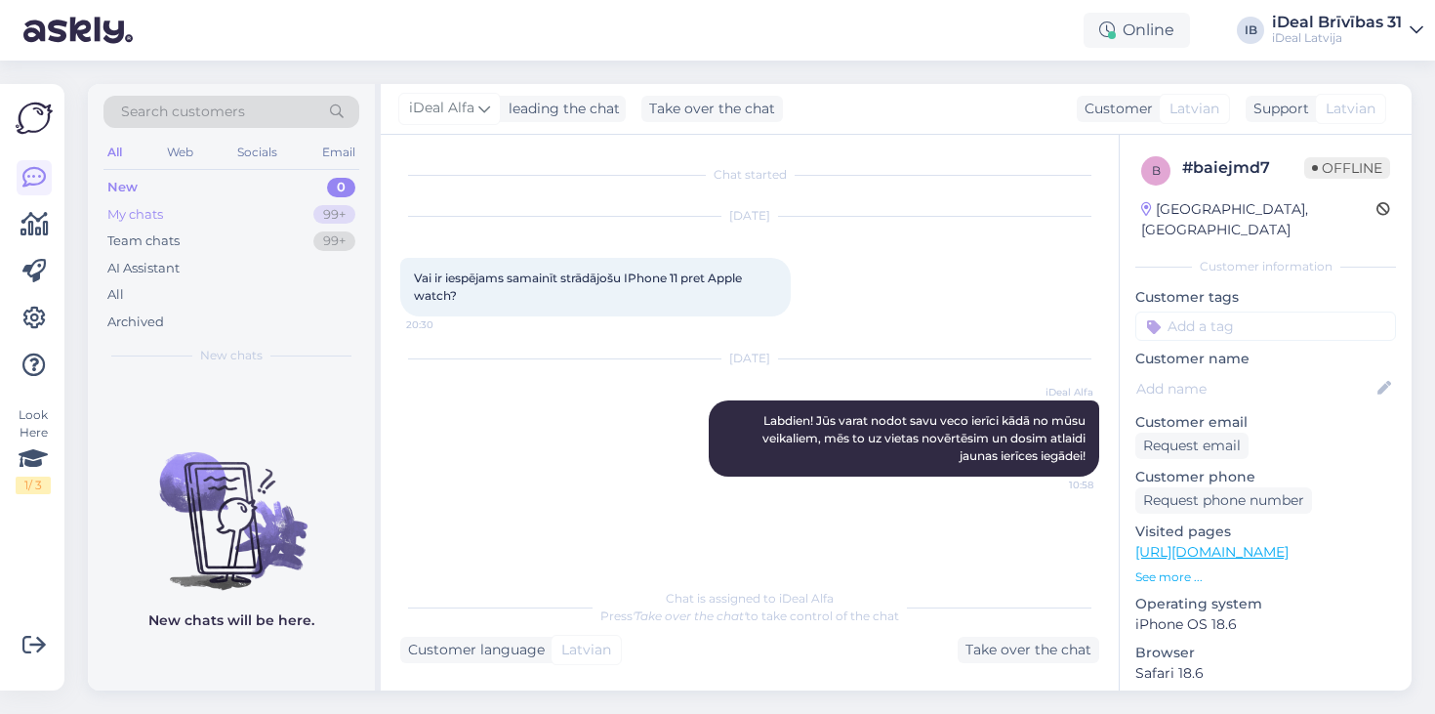
click at [201, 216] on div "My chats 99+" at bounding box center [231, 214] width 256 height 27
